Goal: Task Accomplishment & Management: Use online tool/utility

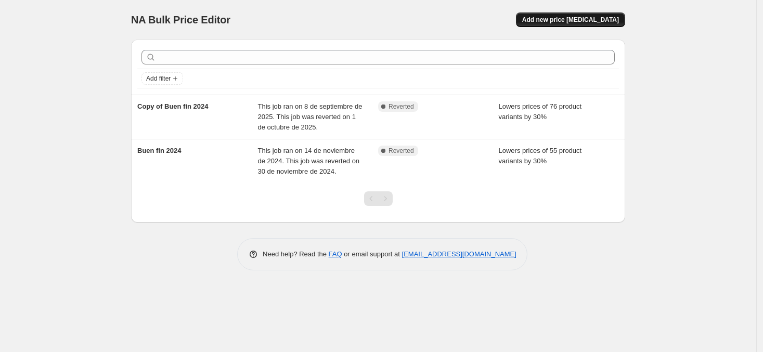
click at [562, 20] on span "Add new price [MEDICAL_DATA]" at bounding box center [571, 20] width 97 height 8
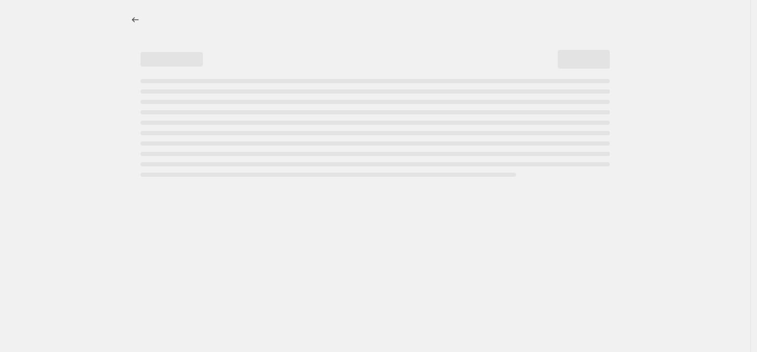
select select "percentage"
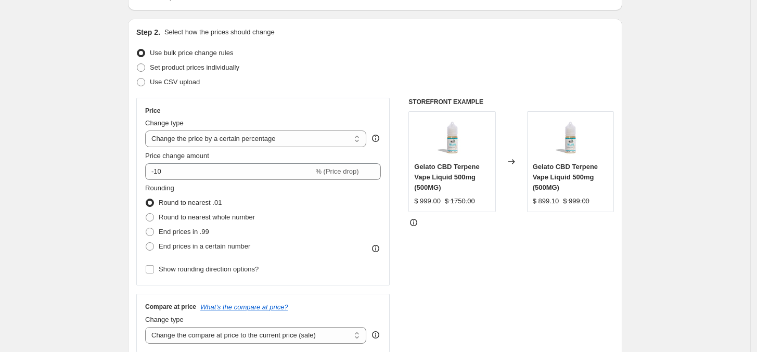
scroll to position [94, 0]
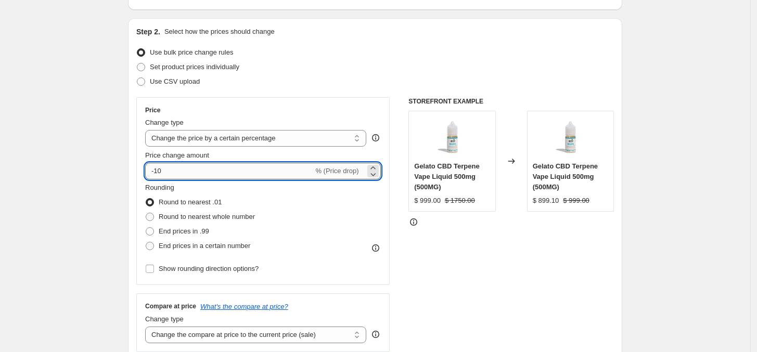
click at [230, 176] on input "-10" at bounding box center [229, 171] width 168 height 17
click at [216, 175] on input "-10" at bounding box center [229, 171] width 168 height 17
type input "-1"
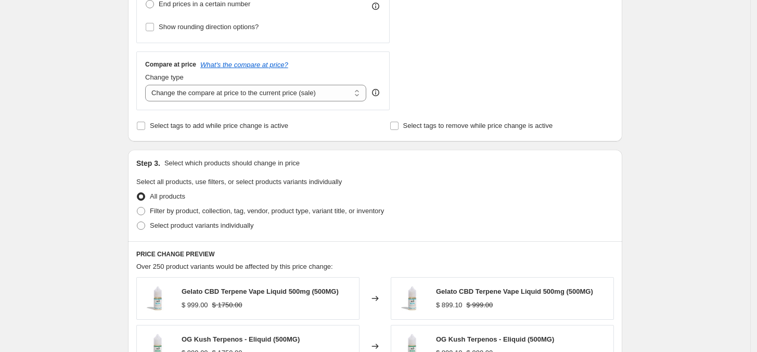
scroll to position [337, 0]
type input "-25"
click at [146, 125] on span at bounding box center [140, 125] width 9 height 9
click at [145, 125] on input "Select tags to add while price change is active" at bounding box center [141, 125] width 8 height 8
checkbox input "true"
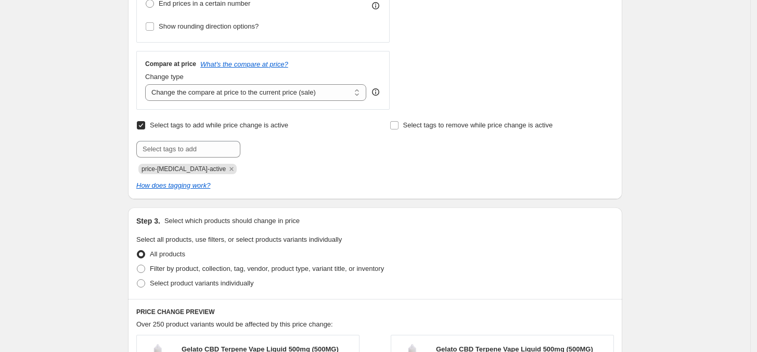
click at [227, 165] on icon "Remove price-change-job-active" at bounding box center [231, 168] width 9 height 9
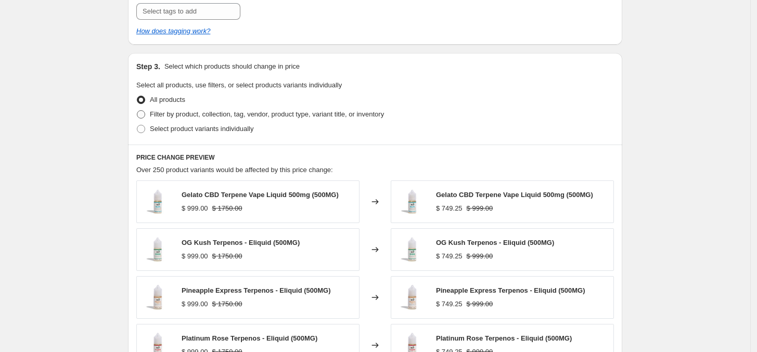
scroll to position [475, 0]
click at [145, 112] on span at bounding box center [141, 114] width 8 height 8
click at [137, 110] on input "Filter by product, collection, tag, vendor, product type, variant title, or inv…" at bounding box center [137, 110] width 1 height 1
radio input "true"
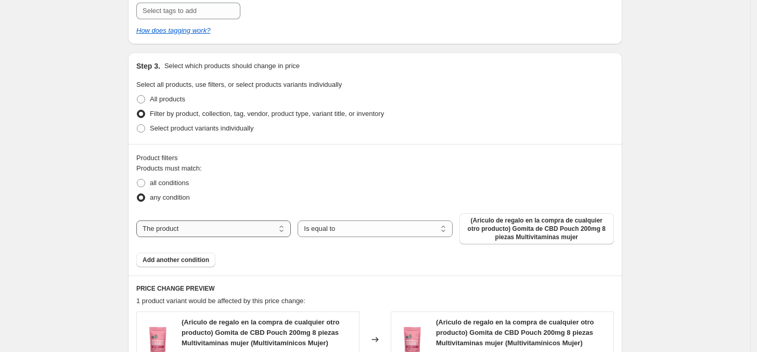
click at [268, 223] on select "The product The product's collection The product's tag The product's vendor The…" at bounding box center [213, 229] width 155 height 17
click at [535, 229] on span "(Ariculo de regalo en la compra de cualquier otro producto) Gomita de CBD Pouch…" at bounding box center [537, 228] width 142 height 25
click at [152, 129] on span "Select product variants individually" at bounding box center [202, 128] width 104 height 8
click at [137, 125] on input "Select product variants individually" at bounding box center [137, 124] width 1 height 1
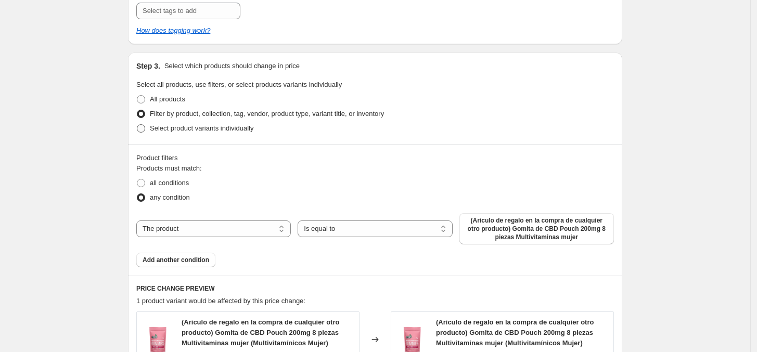
radio input "true"
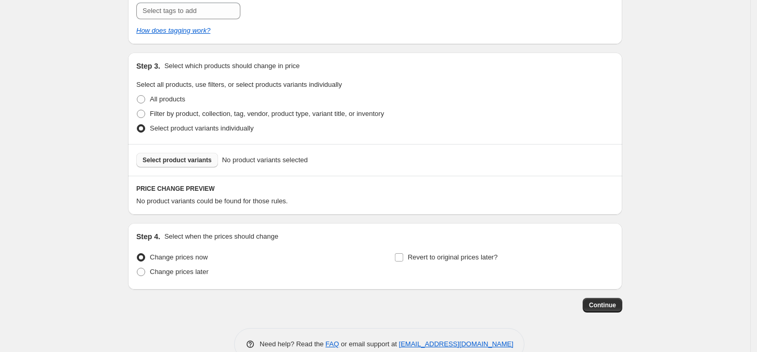
click at [197, 159] on span "Select product variants" at bounding box center [177, 160] width 69 height 8
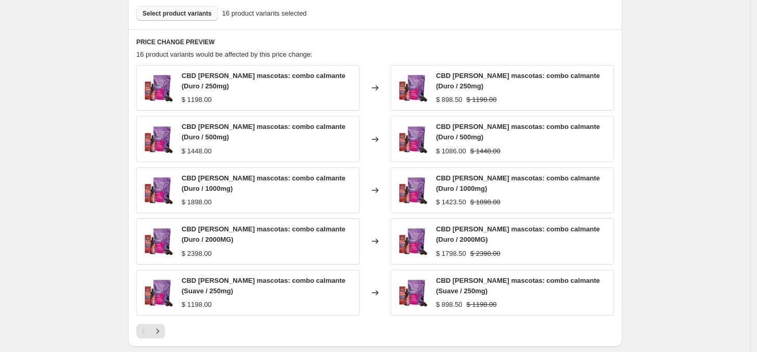
scroll to position [774, 0]
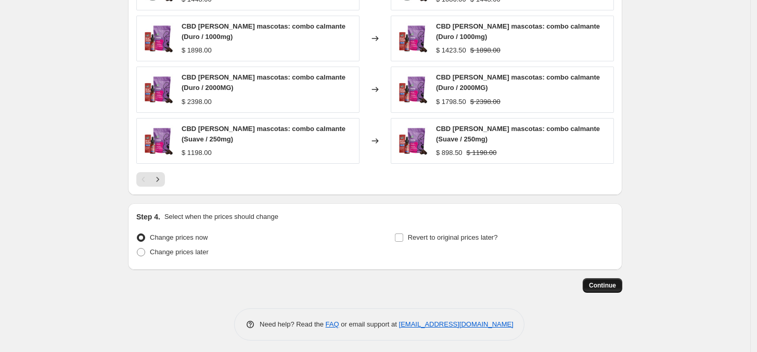
click at [609, 286] on button "Continue" at bounding box center [603, 285] width 40 height 15
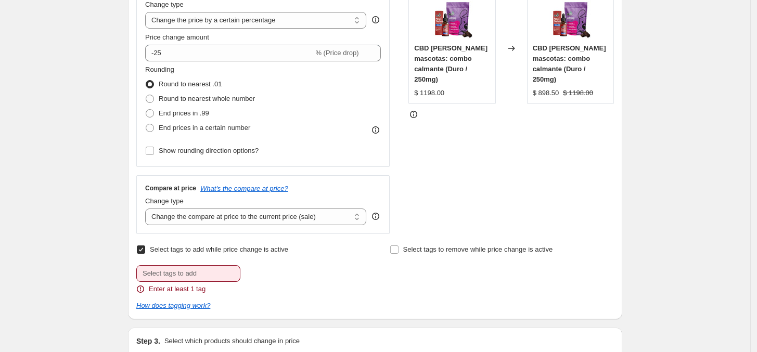
scroll to position [271, 0]
click at [143, 250] on input "Select tags to add while price change is active" at bounding box center [141, 249] width 8 height 8
checkbox input "false"
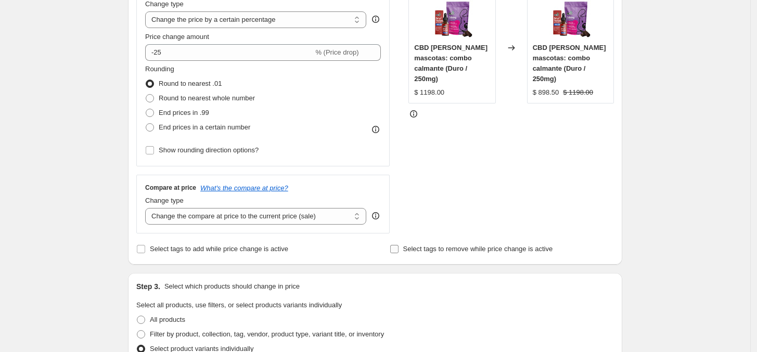
click at [406, 252] on span "Select tags to remove while price change is active" at bounding box center [478, 249] width 150 height 8
click at [399, 252] on input "Select tags to remove while price change is active" at bounding box center [394, 249] width 8 height 8
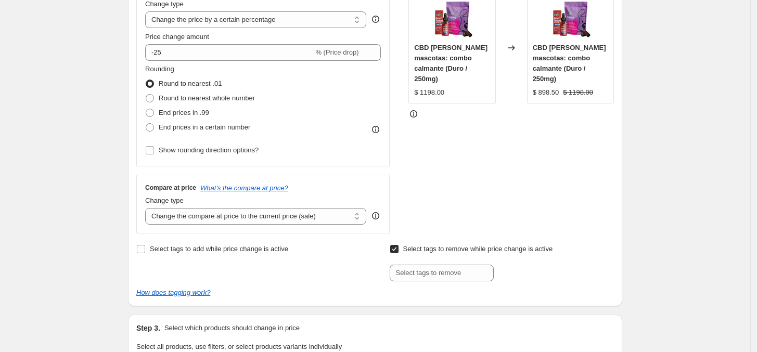
click at [406, 252] on span "Select tags to remove while price change is active" at bounding box center [478, 249] width 150 height 8
click at [399, 252] on input "Select tags to remove while price change is active" at bounding box center [394, 249] width 8 height 8
checkbox input "false"
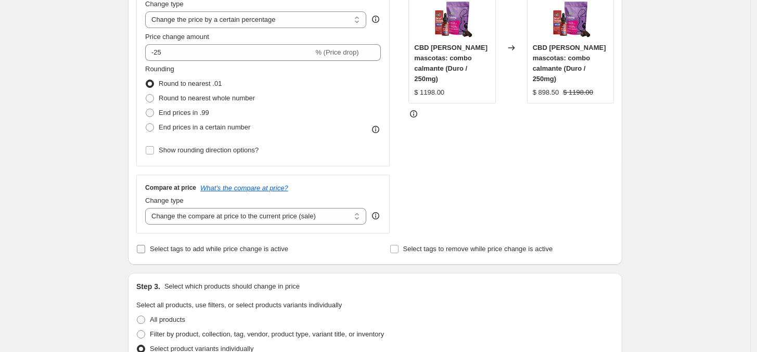
click at [144, 248] on input "Select tags to add while price change is active" at bounding box center [141, 249] width 8 height 8
checkbox input "true"
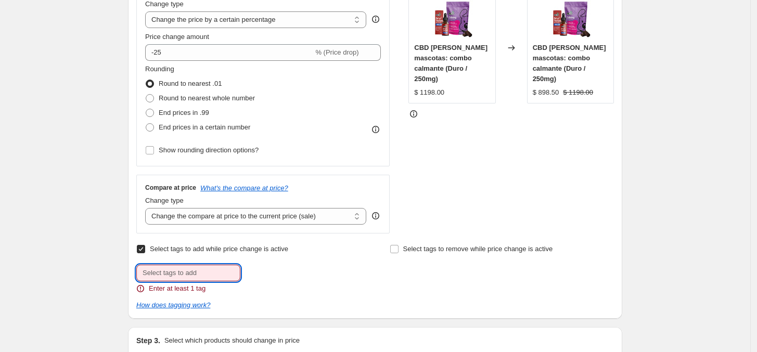
click at [182, 265] on input "text" at bounding box center [188, 273] width 104 height 17
click at [196, 270] on input "text" at bounding box center [188, 273] width 104 height 17
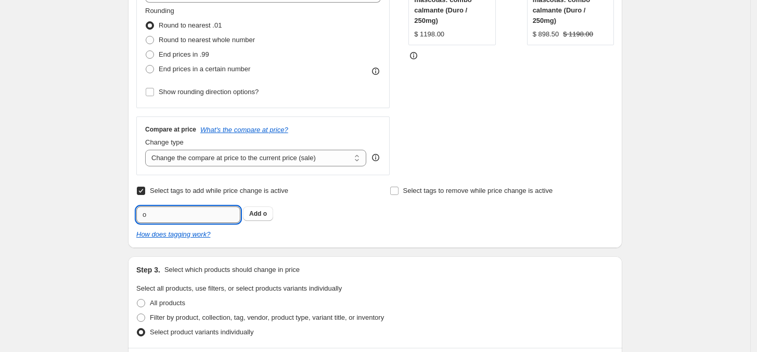
scroll to position [213, 0]
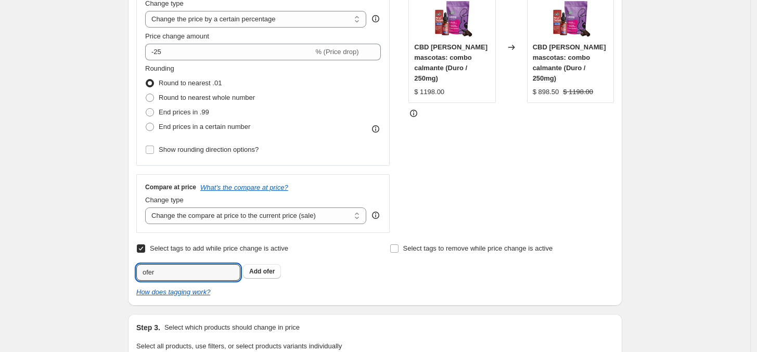
type input "ofer"
click at [139, 253] on span at bounding box center [140, 248] width 9 height 9
click at [139, 253] on input "Select tags to add while price change is active" at bounding box center [141, 249] width 8 height 8
checkbox input "false"
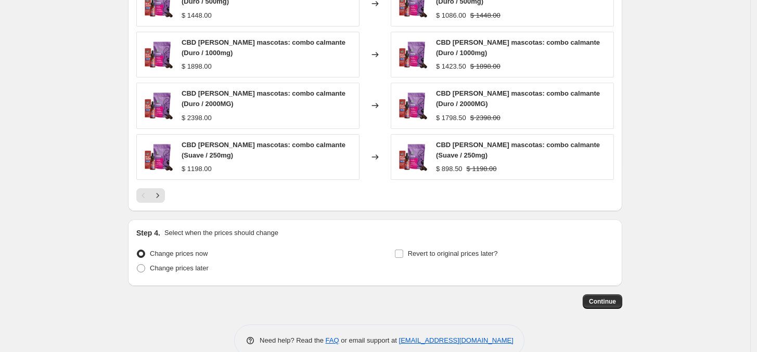
scroll to position [717, 0]
click at [613, 301] on span "Continue" at bounding box center [602, 301] width 27 height 8
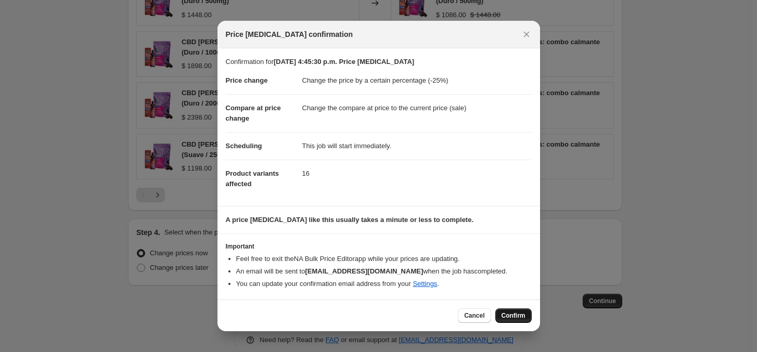
click at [513, 316] on span "Confirm" at bounding box center [514, 316] width 24 height 8
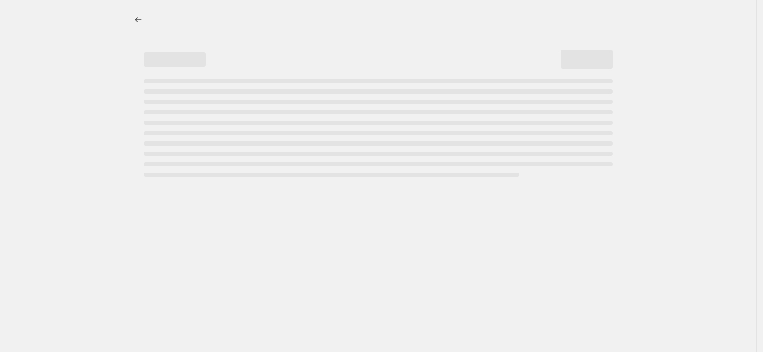
select select "percentage"
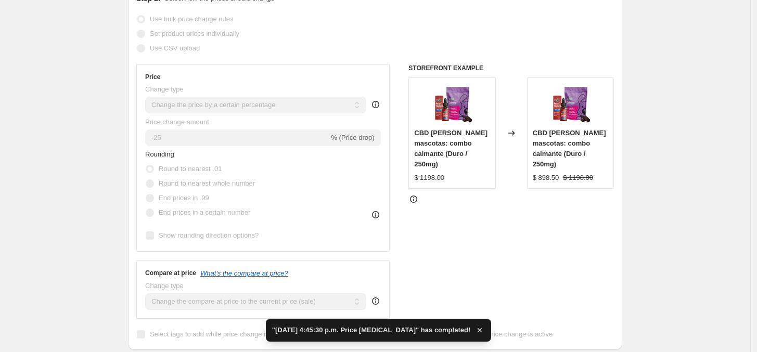
scroll to position [227, 0]
